Goal: Transaction & Acquisition: Purchase product/service

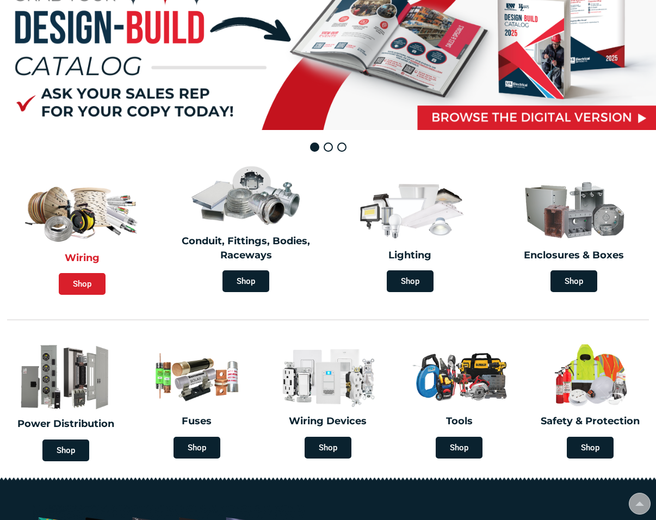
scroll to position [150, 0]
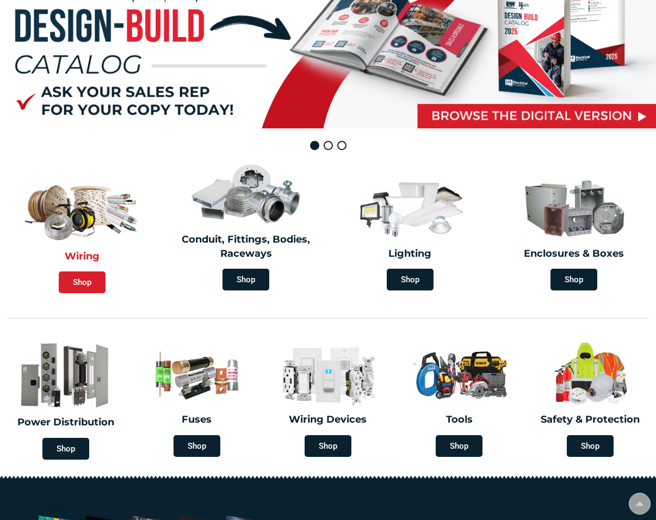
click at [84, 281] on span "Shop" at bounding box center [82, 282] width 47 height 22
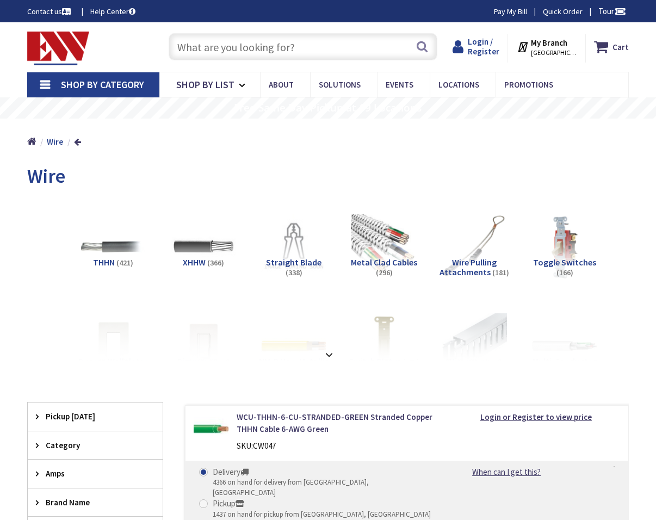
click at [480, 45] on span "Login / Register" at bounding box center [484, 46] width 32 height 20
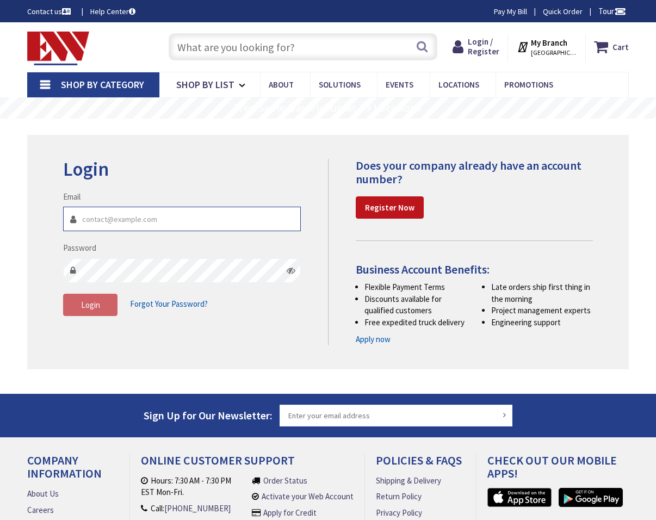
type input "tphe@optonline.net"
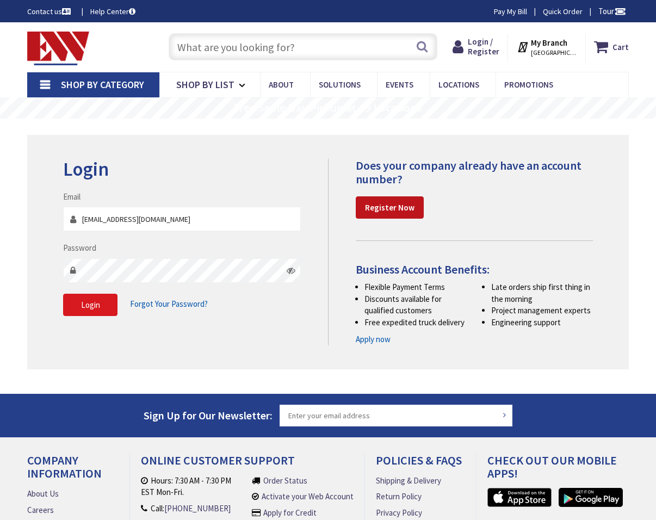
click at [96, 308] on span "Login" at bounding box center [90, 305] width 19 height 10
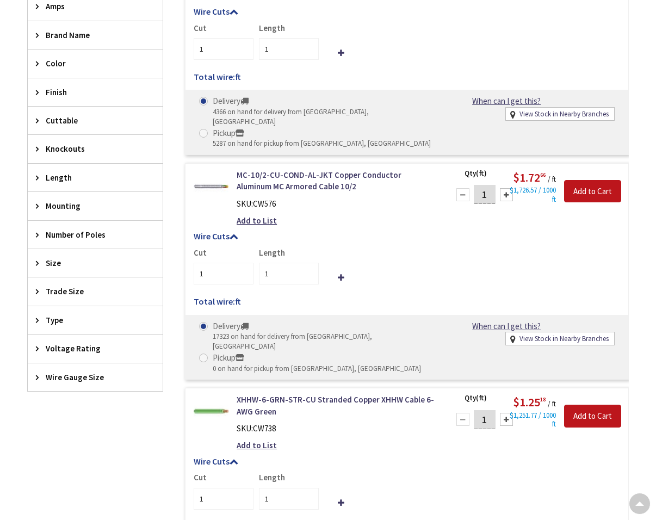
scroll to position [487, 0]
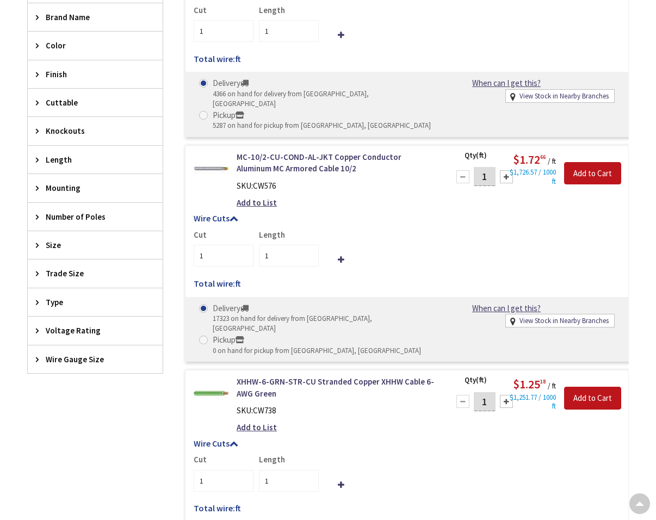
click at [60, 355] on span "Wire Gauge Size" at bounding box center [90, 359] width 89 height 11
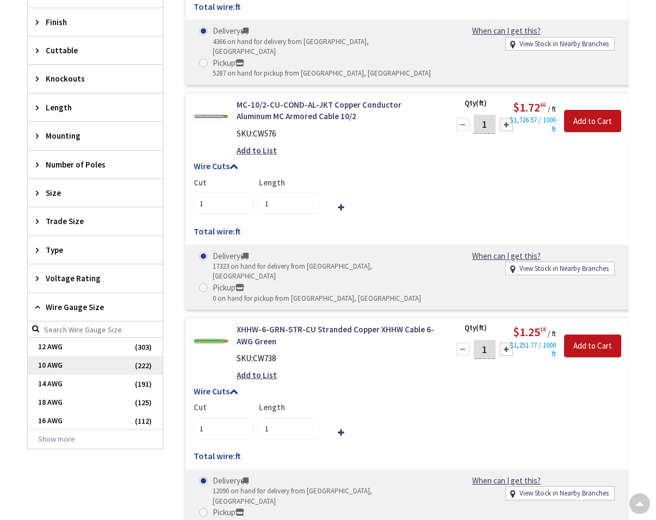
scroll to position [542, 0]
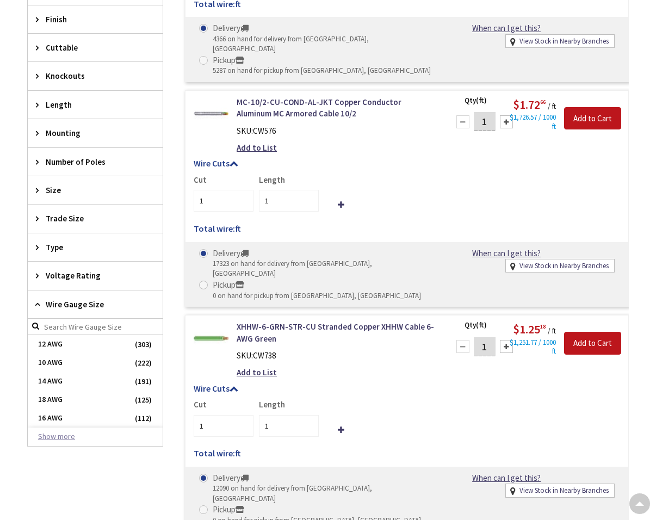
click at [59, 432] on button "Show more" at bounding box center [95, 436] width 135 height 18
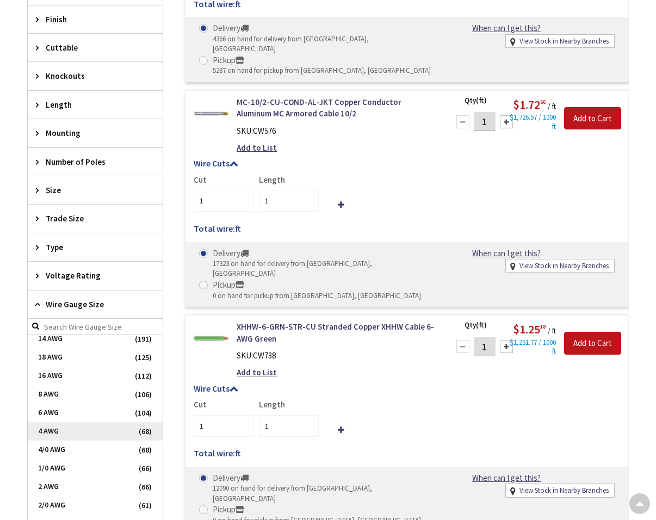
scroll to position [48, 0]
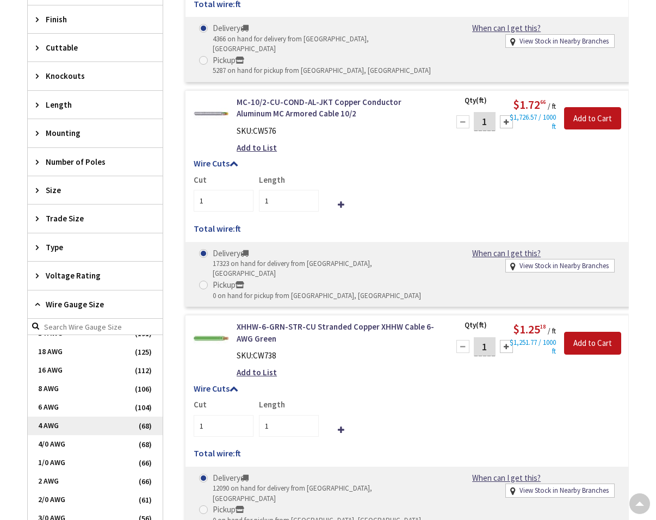
click at [52, 422] on span "4 AWG" at bounding box center [95, 426] width 135 height 18
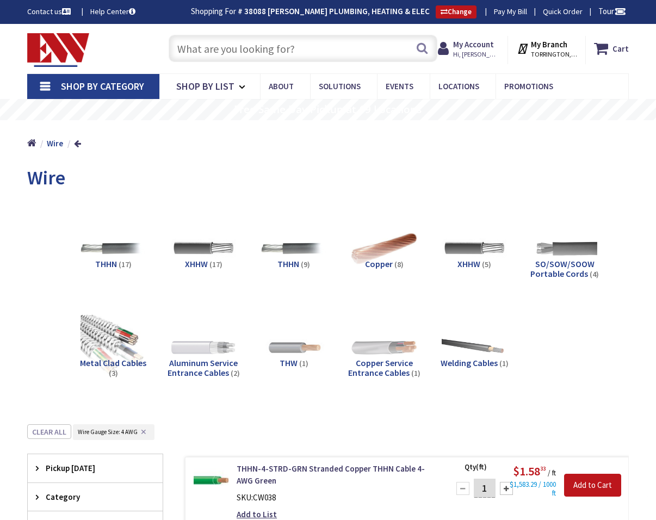
scroll to position [0, 0]
click at [210, 363] on span "Aluminum Service Entrance Cables" at bounding box center [203, 367] width 71 height 21
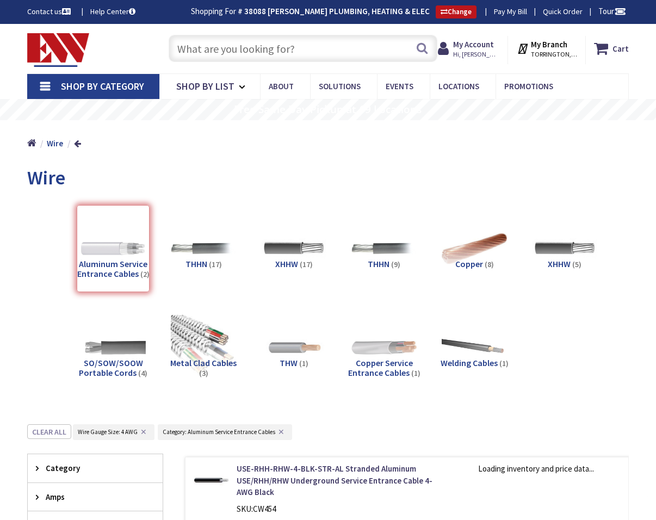
scroll to position [424, 0]
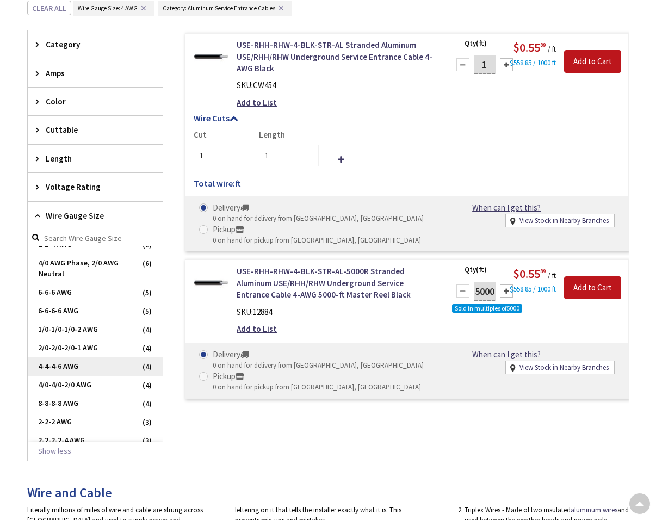
click at [61, 367] on span "4-4-4-6 AWG" at bounding box center [95, 366] width 135 height 18
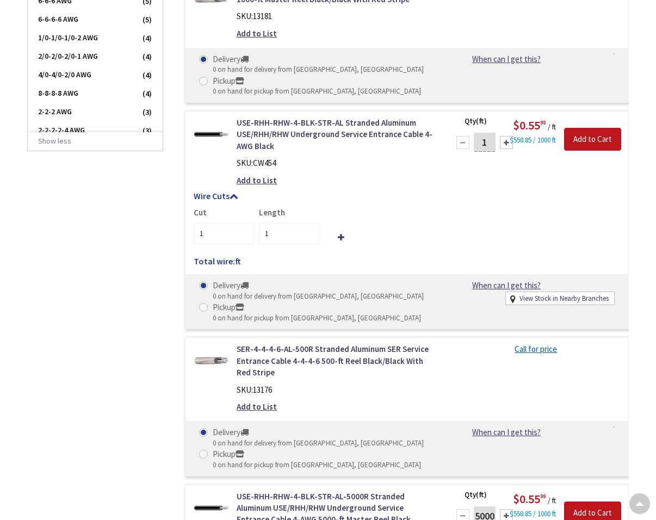
scroll to position [760, 0]
